Goal: Transaction & Acquisition: Obtain resource

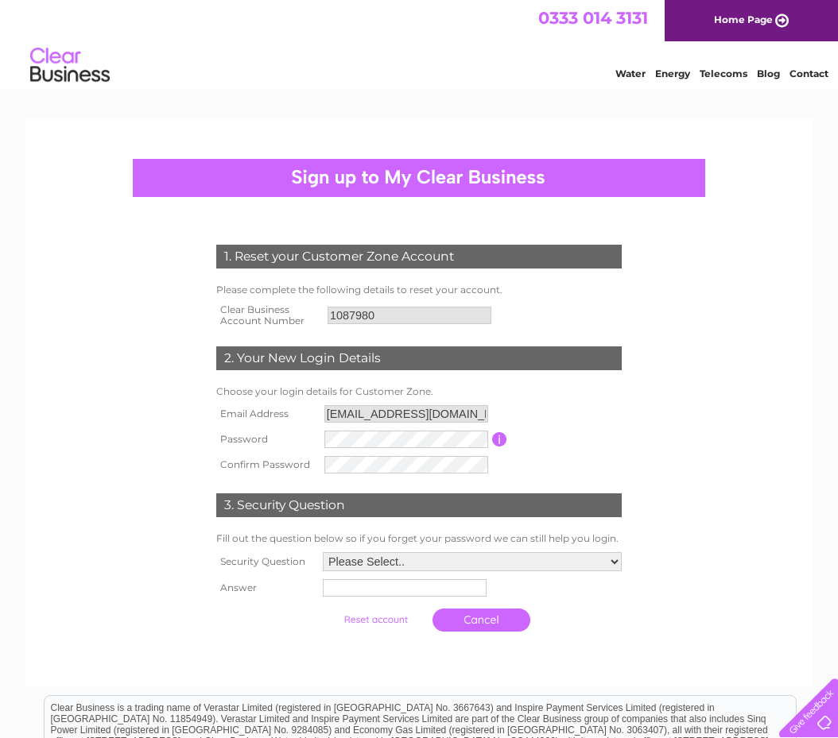
scroll to position [79, 0]
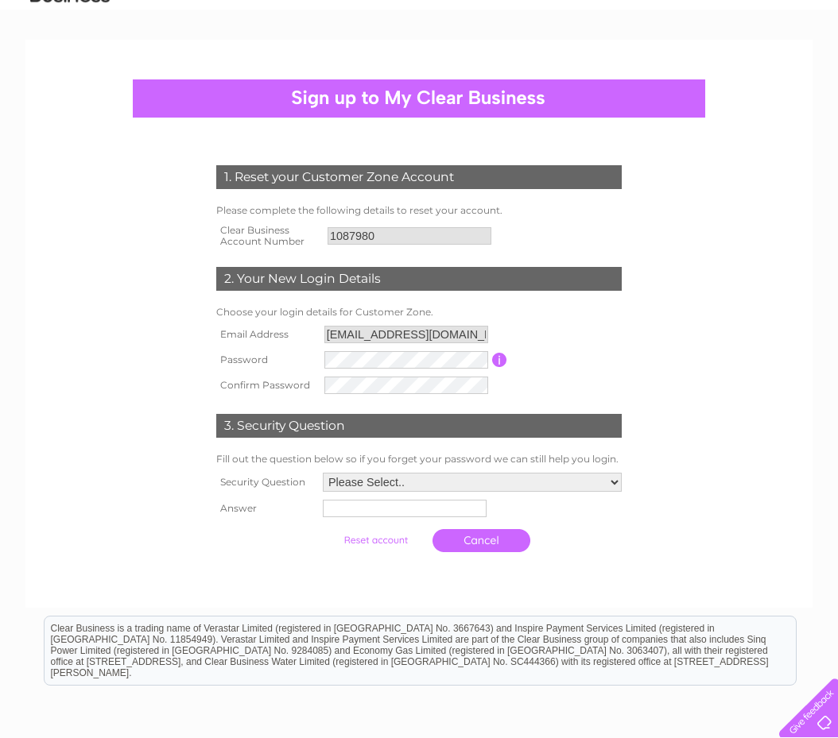
click at [385, 497] on td at bounding box center [472, 508] width 307 height 25
click at [375, 479] on select "Please Select.. In what town or city was your first job? In what town or city d…" at bounding box center [472, 482] width 299 height 19
select select "1"
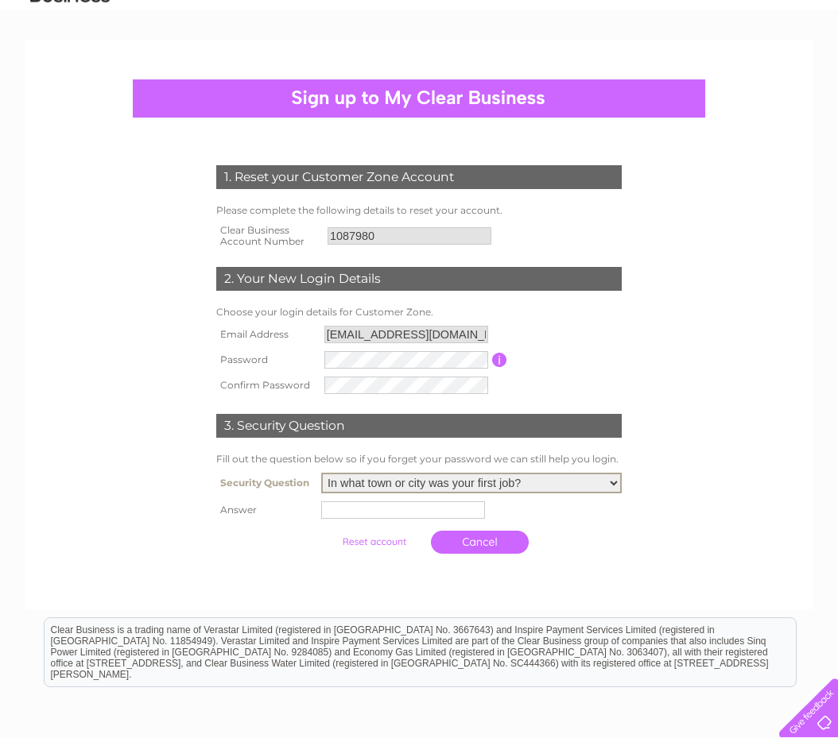
click at [321, 474] on select "Please Select.. In what town or city was your first job? In what town or city d…" at bounding box center [471, 483] width 300 height 21
click at [364, 514] on input "text" at bounding box center [403, 509] width 164 height 17
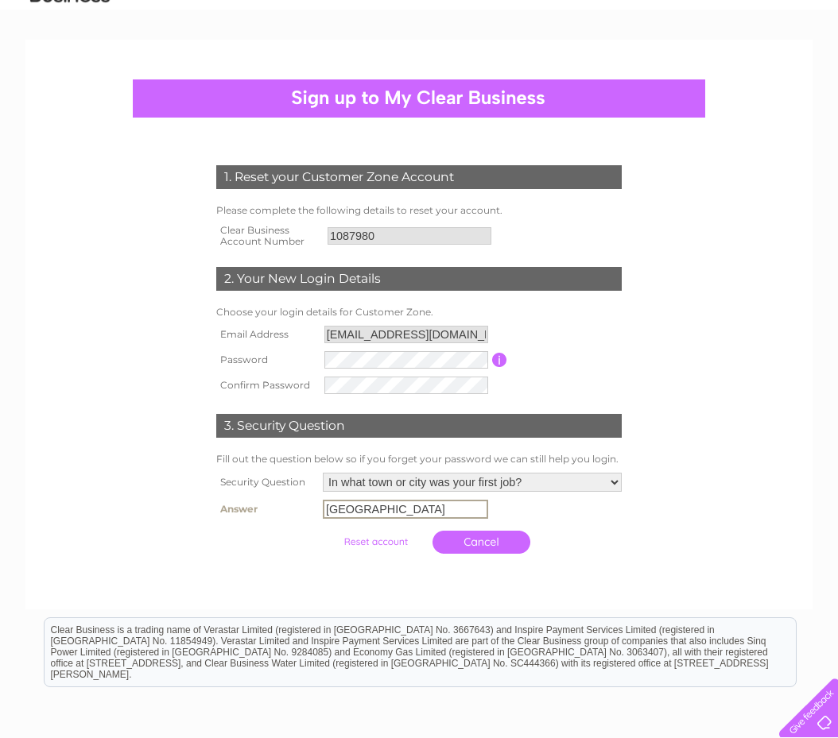
type input "Bristol"
click at [483, 540] on link "Cancel" at bounding box center [481, 540] width 98 height 23
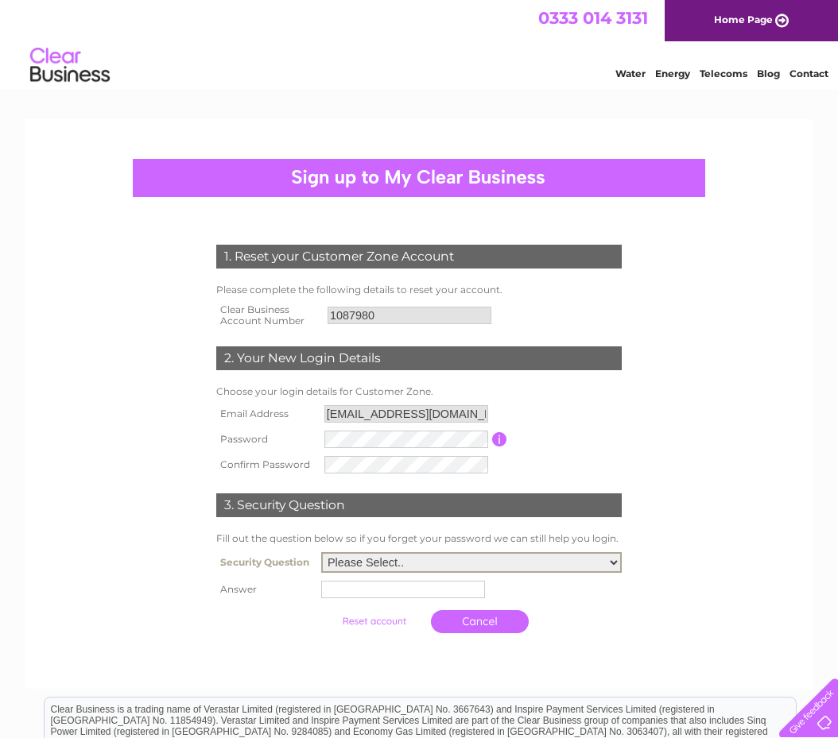
click at [352, 563] on select "Please Select.. In what town or city was your first job? In what town or city d…" at bounding box center [471, 562] width 300 height 21
select select "1"
click at [321, 553] on select "Please Select.. In what town or city was your first job? In what town or city d…" at bounding box center [471, 562] width 300 height 21
click at [346, 592] on input "text" at bounding box center [403, 589] width 164 height 17
type input "Bristol"
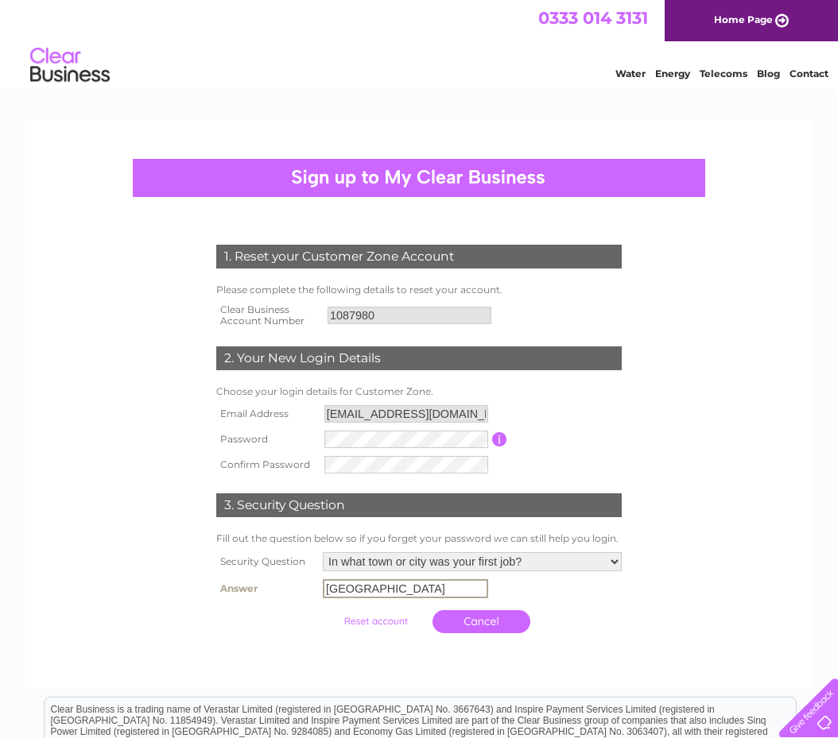
click at [296, 660] on div at bounding box center [418, 657] width 483 height 32
click at [365, 617] on input "submit" at bounding box center [376, 620] width 98 height 22
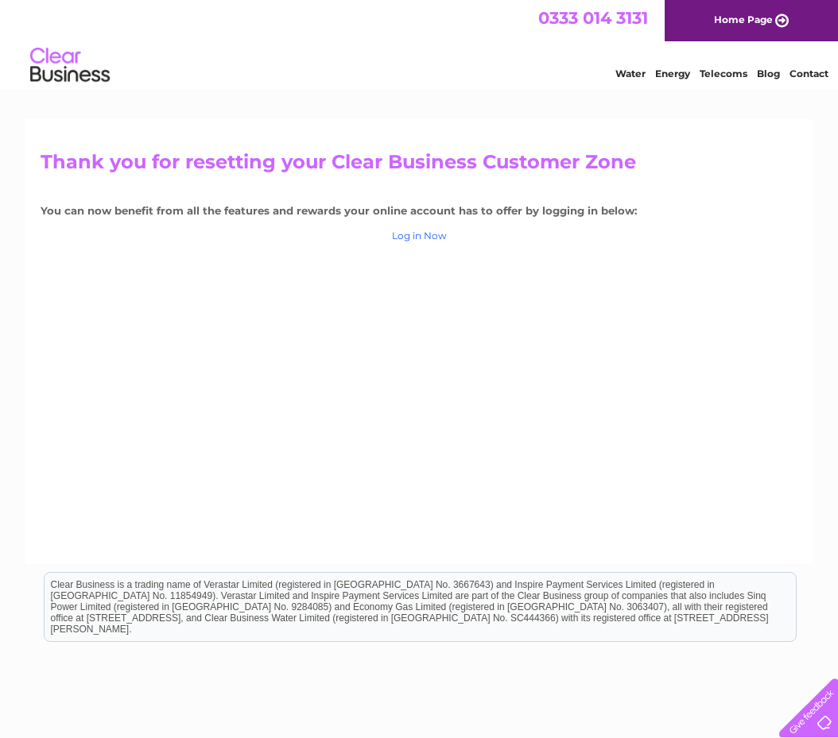
click at [433, 234] on link "Log in Now" at bounding box center [419, 236] width 55 height 12
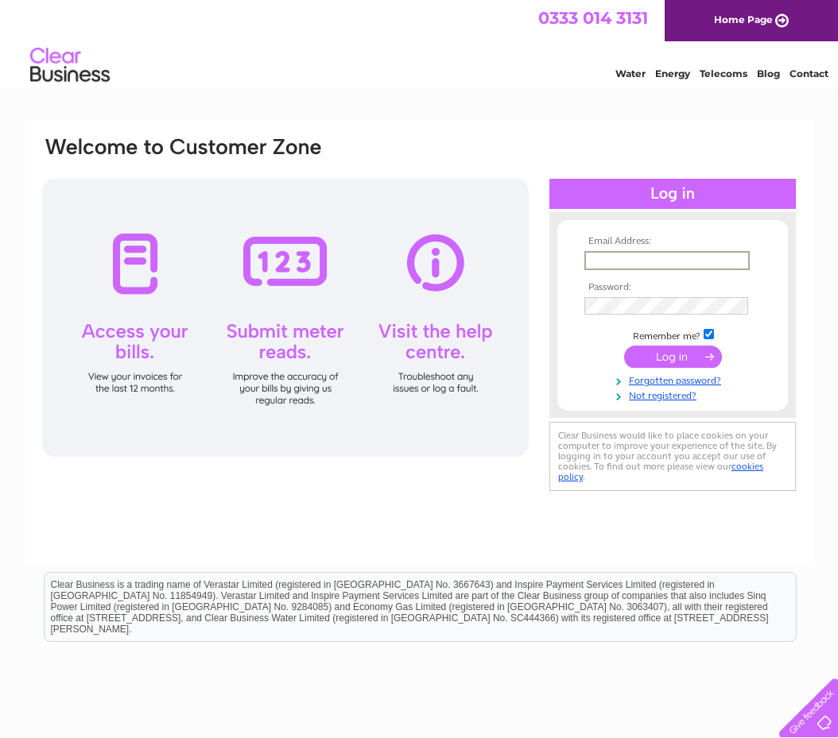
click at [626, 261] on input "text" at bounding box center [666, 260] width 165 height 19
type input "accounts@designbymoon.co.uk"
click at [624, 346] on input "submit" at bounding box center [673, 357] width 98 height 22
click at [662, 362] on input "submit" at bounding box center [673, 357] width 98 height 22
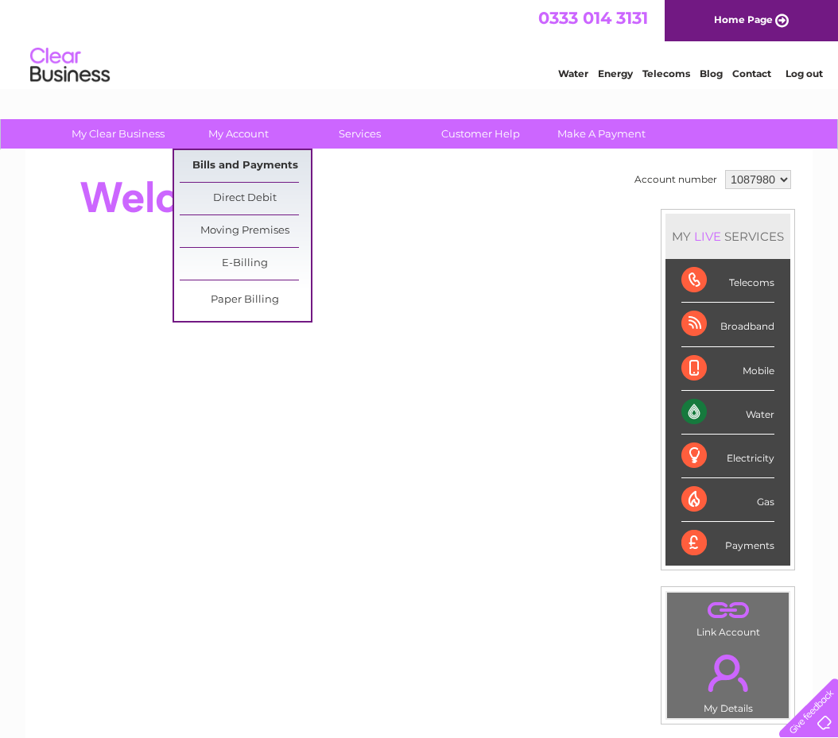
click at [220, 169] on link "Bills and Payments" at bounding box center [245, 166] width 131 height 32
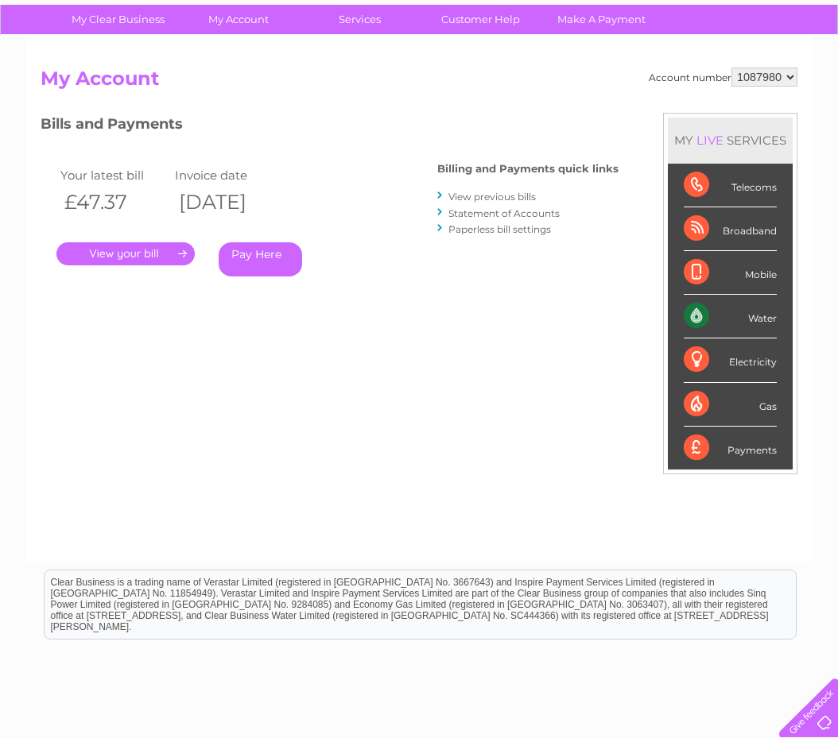
scroll to position [159, 0]
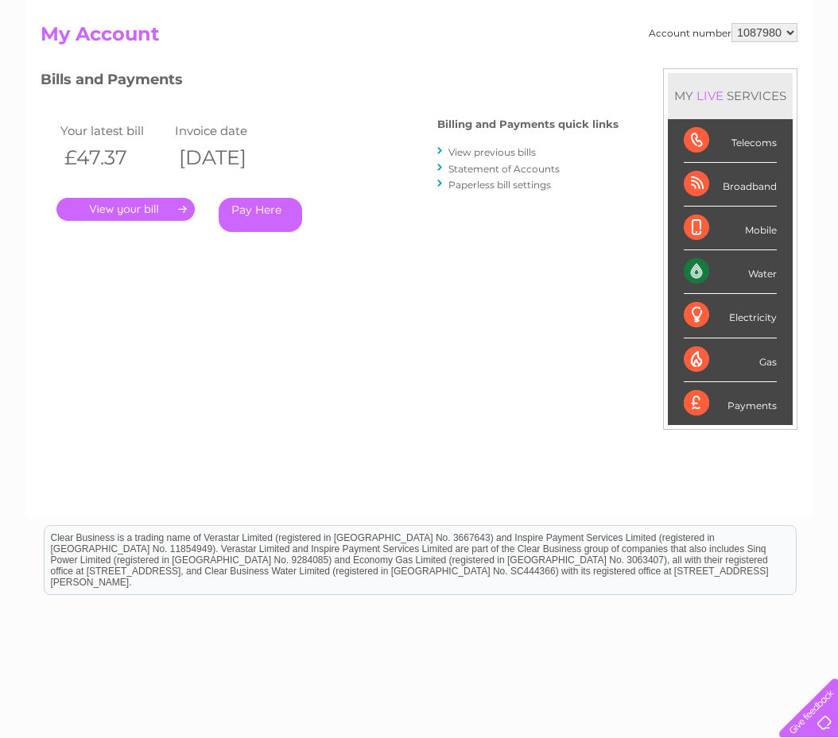
click at [462, 153] on link "View previous bills" at bounding box center [491, 152] width 87 height 12
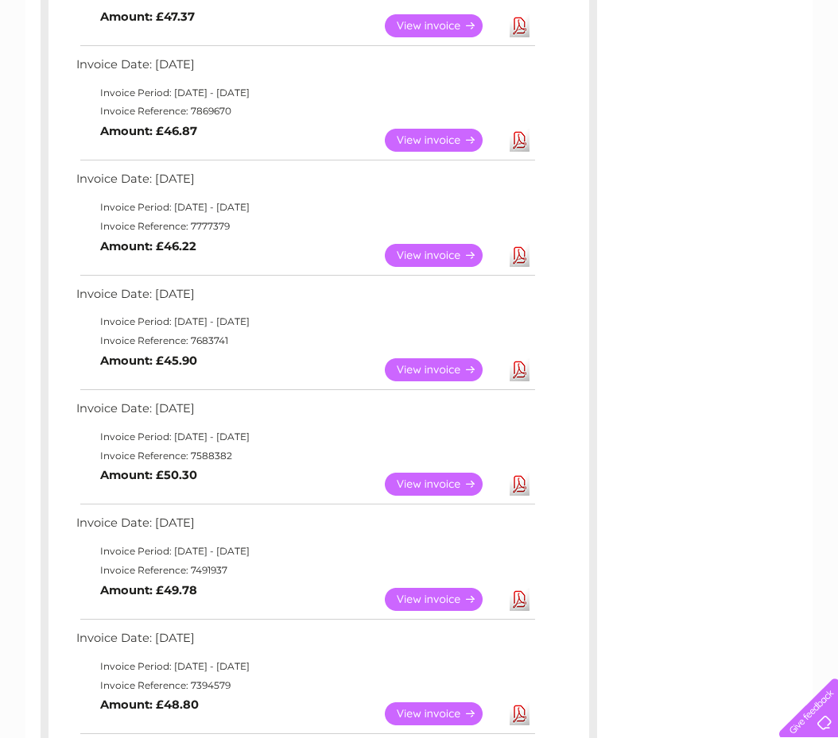
scroll to position [318, 0]
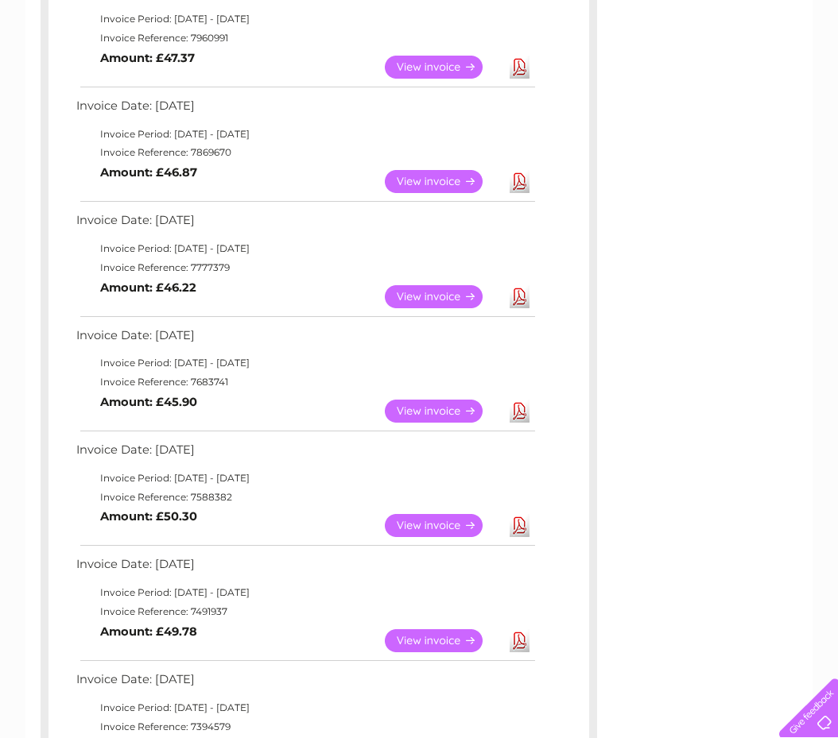
click at [434, 524] on link "View" at bounding box center [443, 525] width 117 height 23
click at [517, 528] on link "Download" at bounding box center [519, 525] width 20 height 23
click at [517, 414] on link "Download" at bounding box center [519, 411] width 20 height 23
click at [515, 295] on link "Download" at bounding box center [519, 296] width 20 height 23
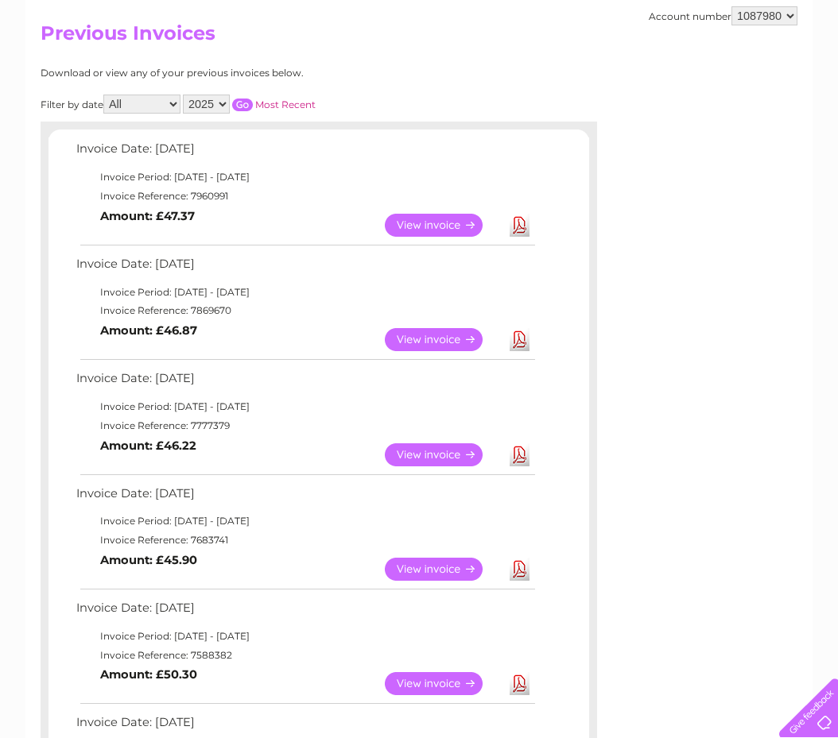
scroll to position [159, 0]
click at [526, 342] on link "Download" at bounding box center [519, 340] width 20 height 23
click at [526, 259] on td "Invoice Date: [DATE]" at bounding box center [304, 268] width 465 height 29
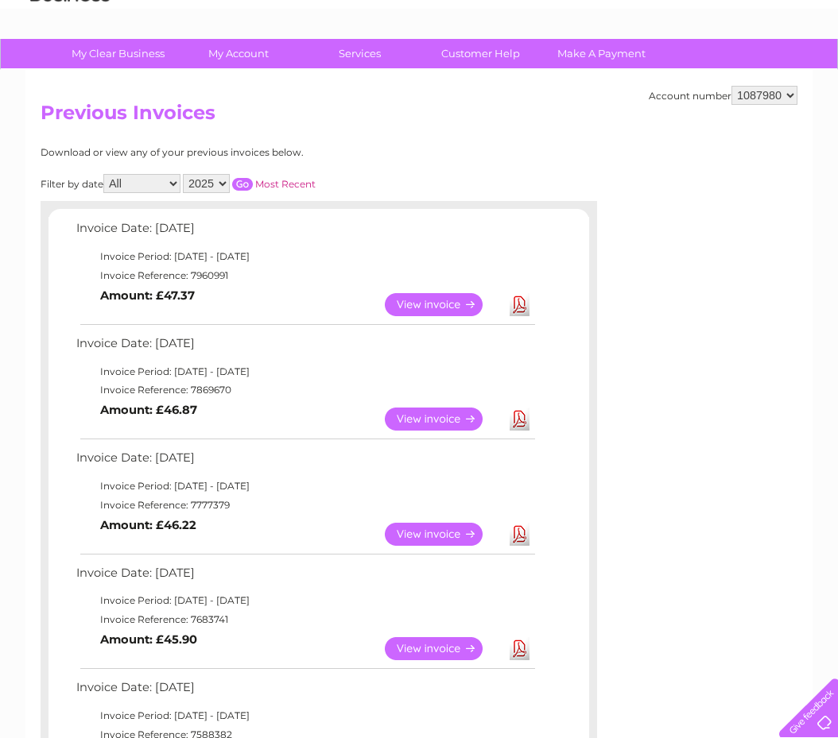
scroll to position [79, 0]
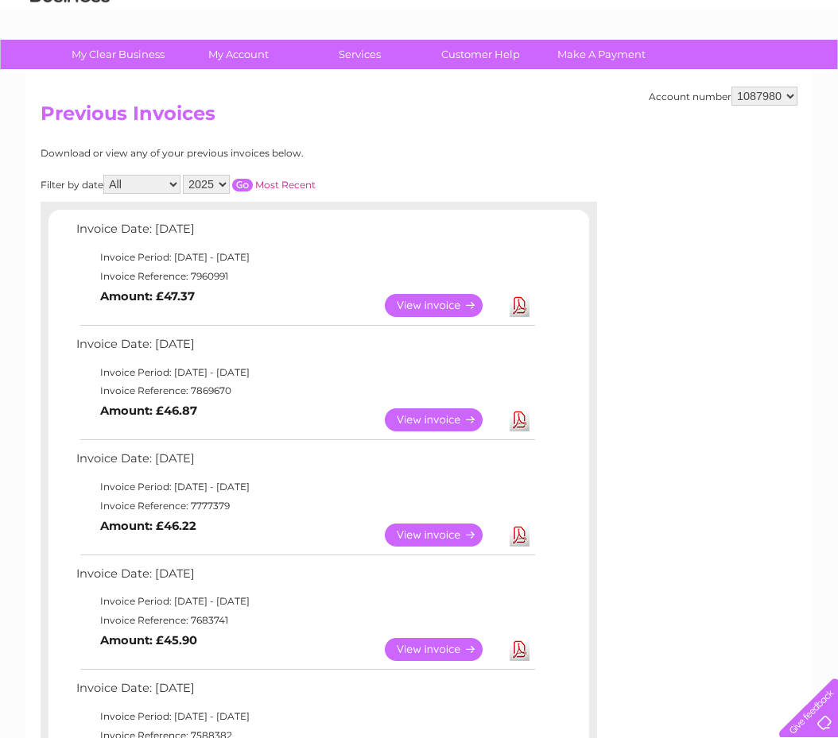
click at [517, 309] on link "Download" at bounding box center [519, 305] width 20 height 23
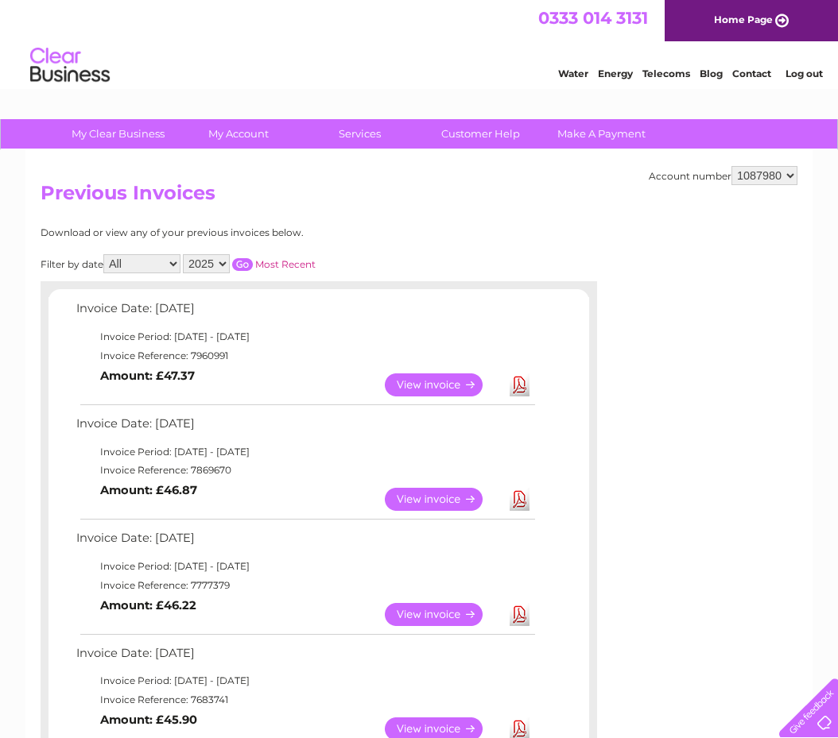
click at [459, 385] on link "View" at bounding box center [443, 384] width 117 height 23
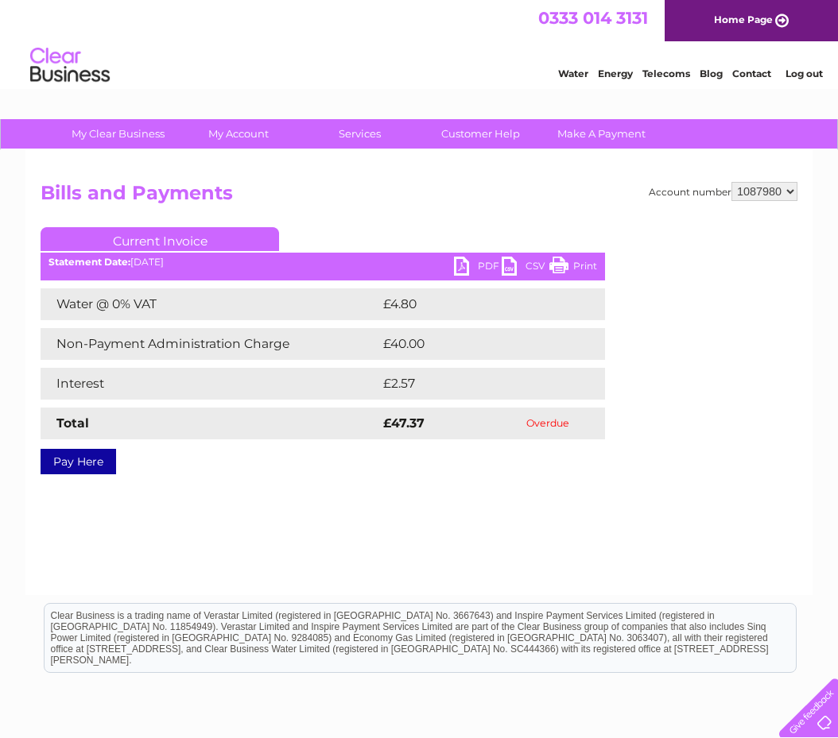
click at [481, 263] on link "PDF" at bounding box center [478, 268] width 48 height 23
